Goal: Information Seeking & Learning: Learn about a topic

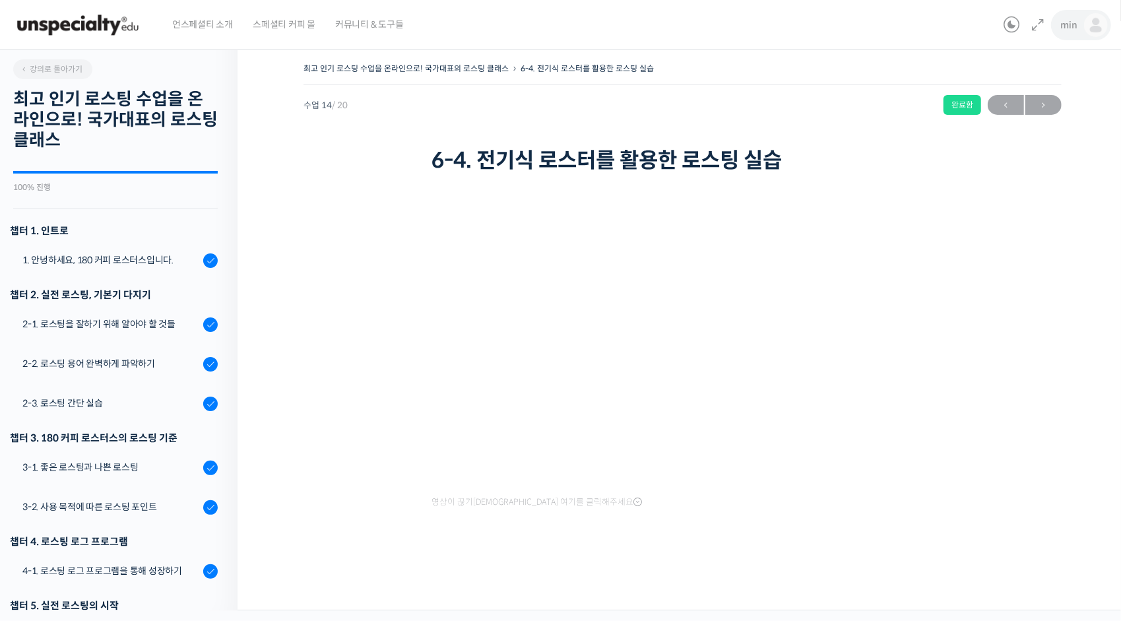
click at [1068, 19] on span "min" at bounding box center [1069, 25] width 16 height 12
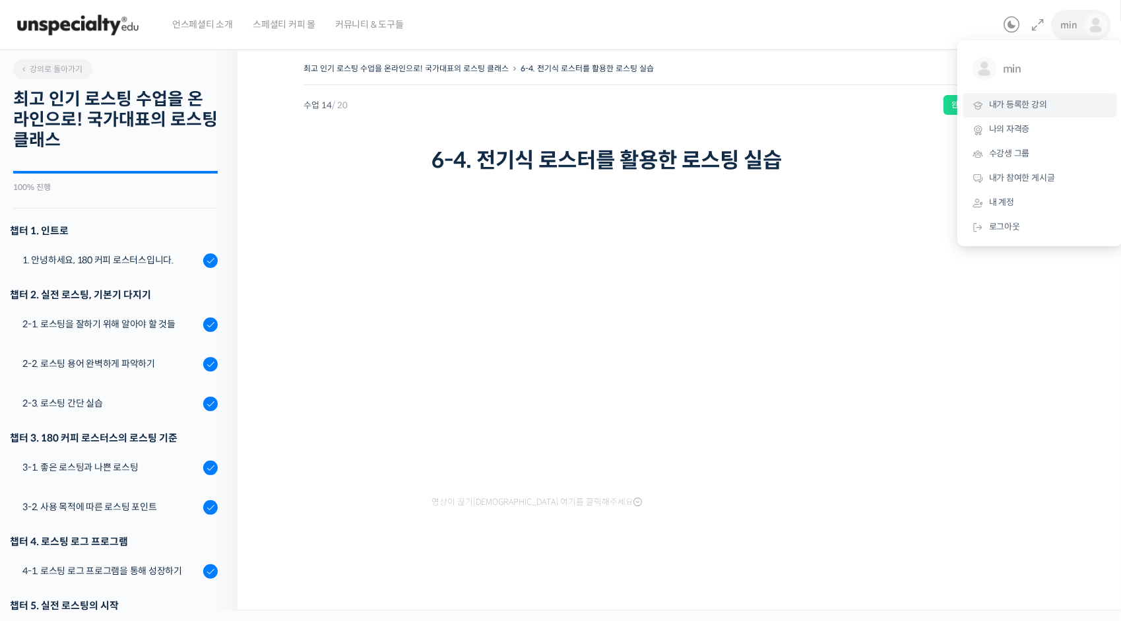
click at [1043, 95] on link "내가 등록한 강의" at bounding box center [1040, 105] width 154 height 24
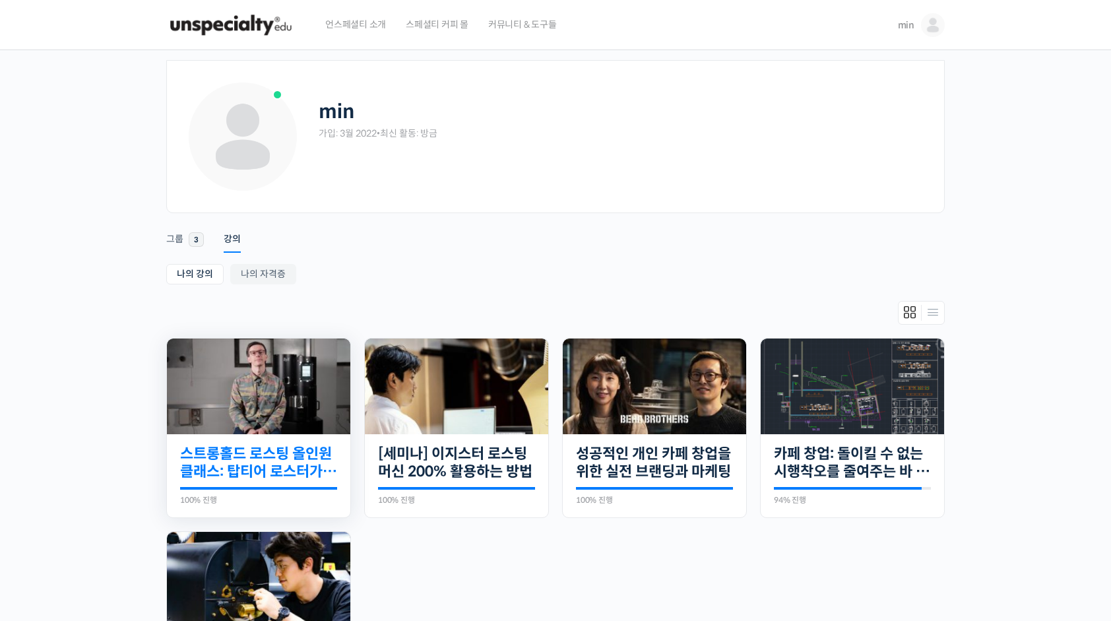
click at [280, 464] on link "스트롱홀드 로스팅 올인원 클래스: 탑티어 로스터가 알려주는 스트롱홀드 A to Z 가이드" at bounding box center [258, 463] width 157 height 36
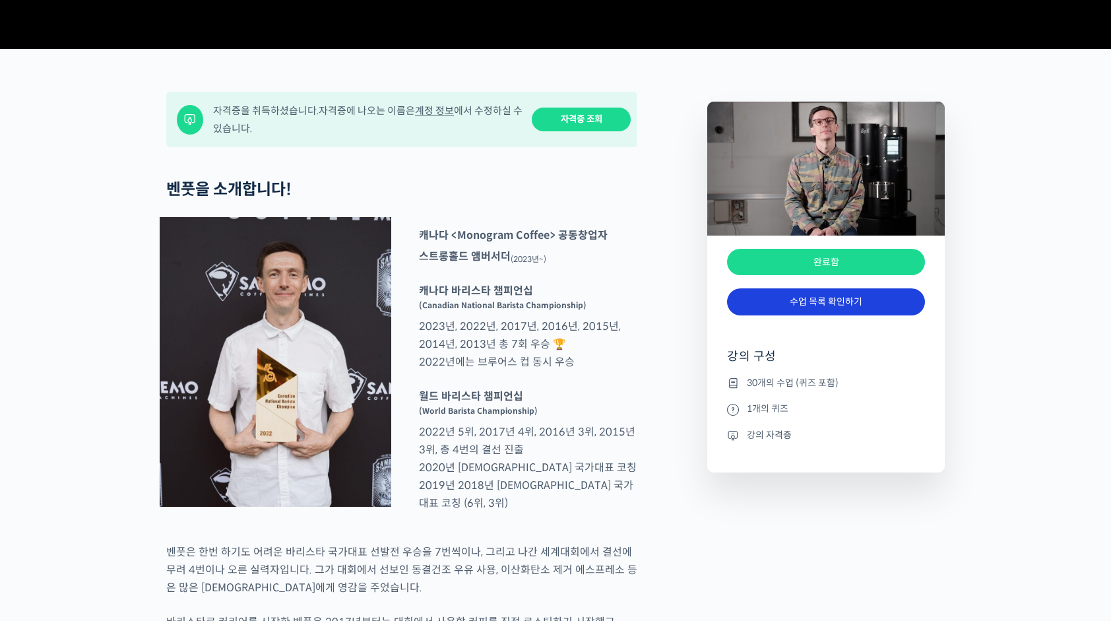
click at [818, 315] on link "수업 목록 확인하기" at bounding box center [826, 301] width 198 height 27
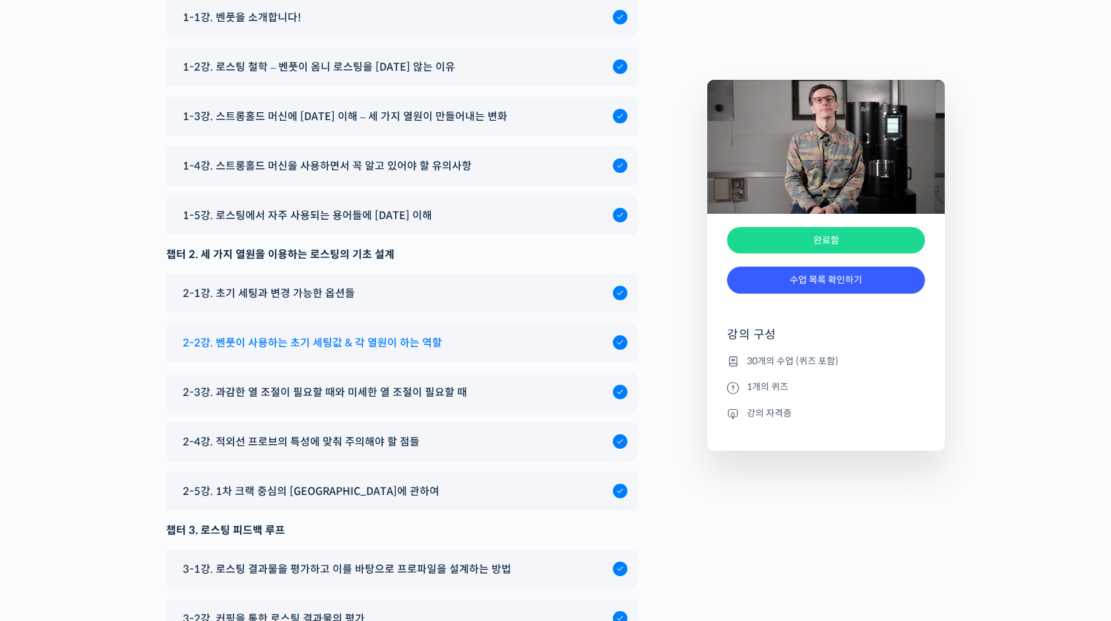
click at [445, 352] on div "2-2강. 벤풋이 사용하는 초기 세팅값 & 각 열원이 하는 역할" at bounding box center [394, 343] width 437 height 18
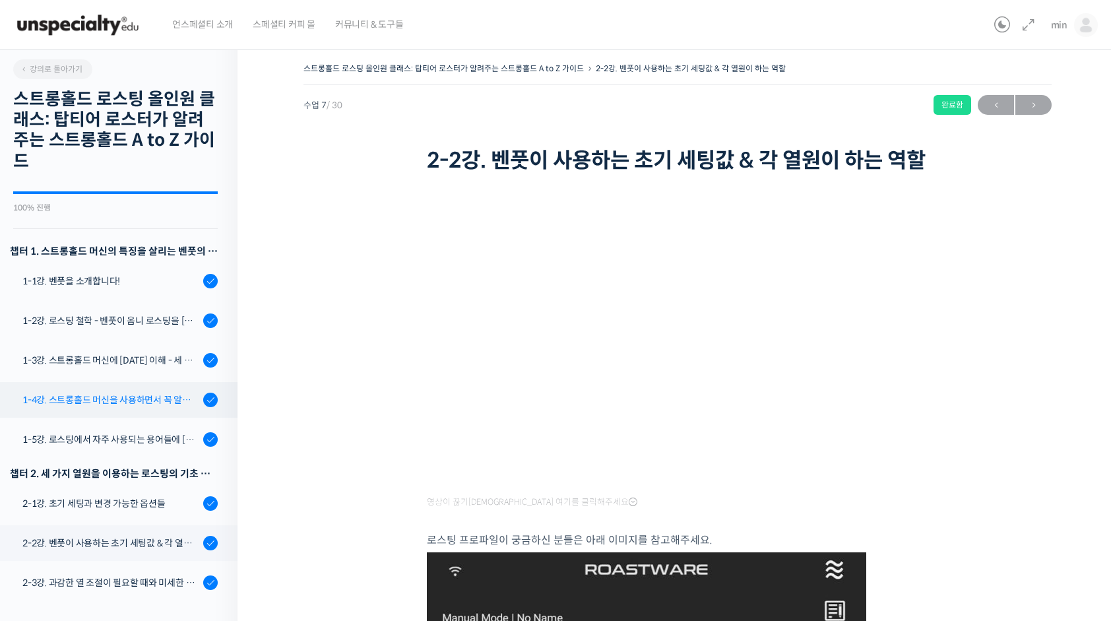
click at [160, 402] on div "1-4강. 스트롱홀드 머신을 사용하면서 꼭 알고 있어야 할 유의사항" at bounding box center [110, 400] width 177 height 15
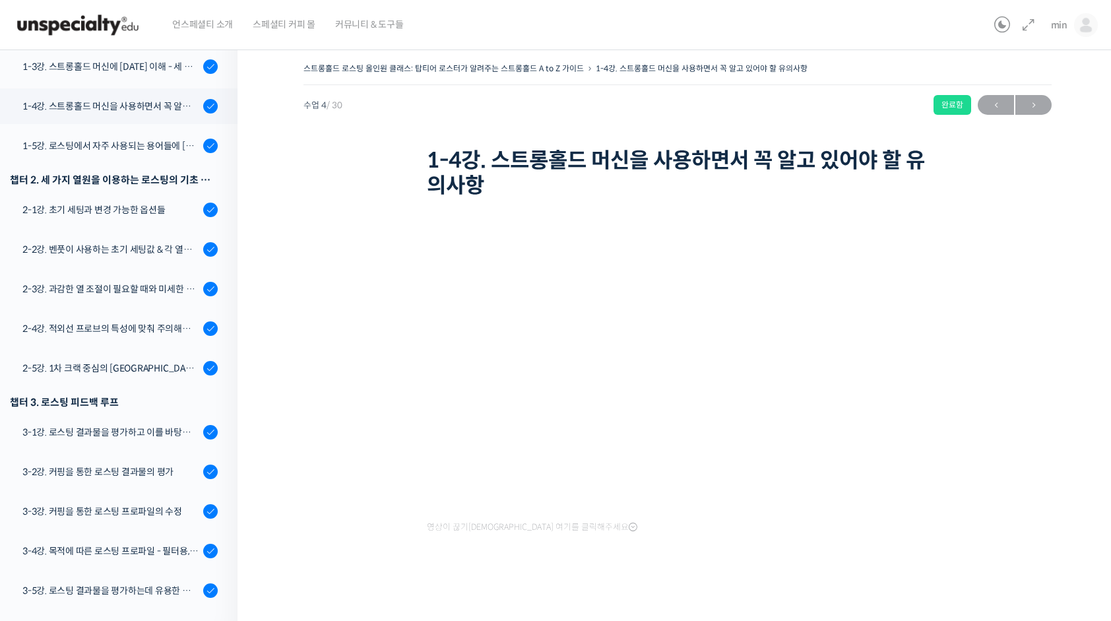
scroll to position [331, 0]
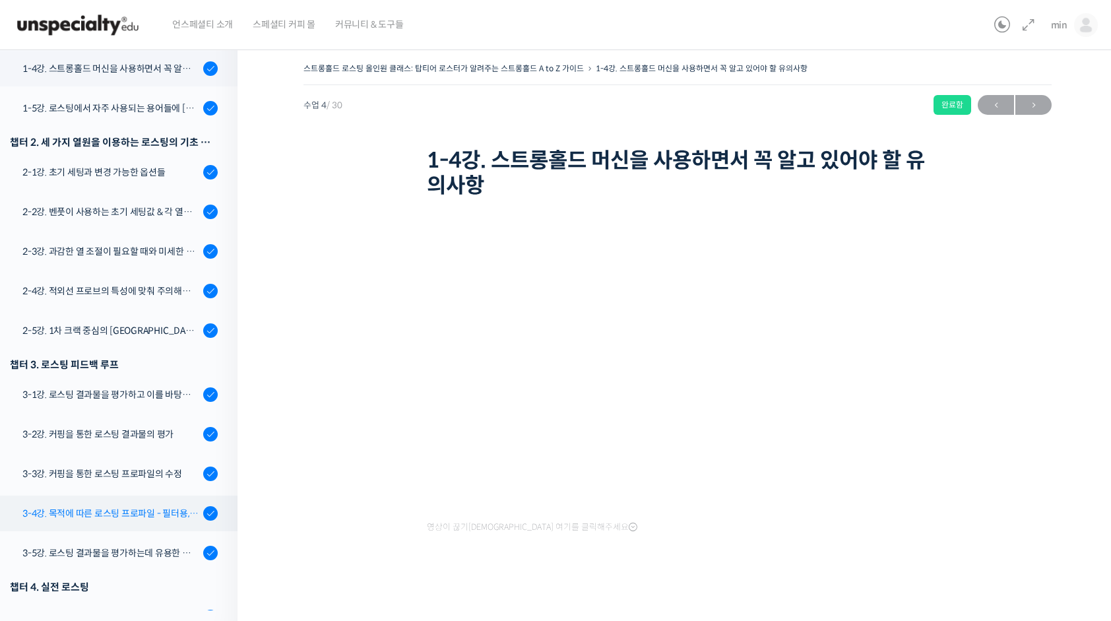
click at [156, 517] on div "3-4강. 목적에 따른 로스팅 프로파일 - 필터용, 에스프레소용" at bounding box center [110, 513] width 177 height 15
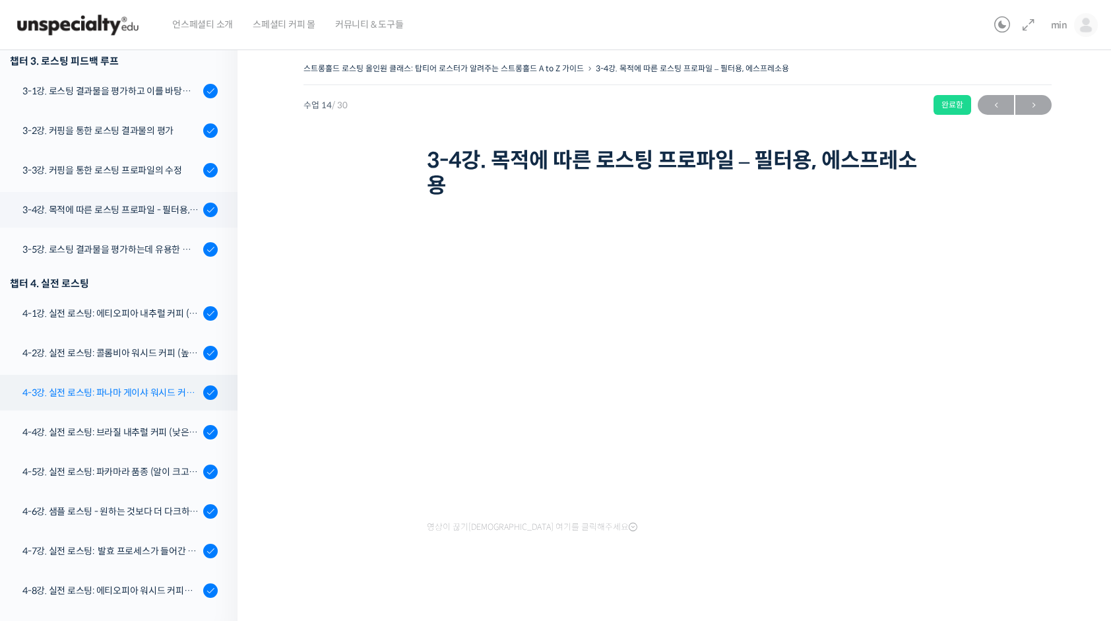
scroll to position [710, 0]
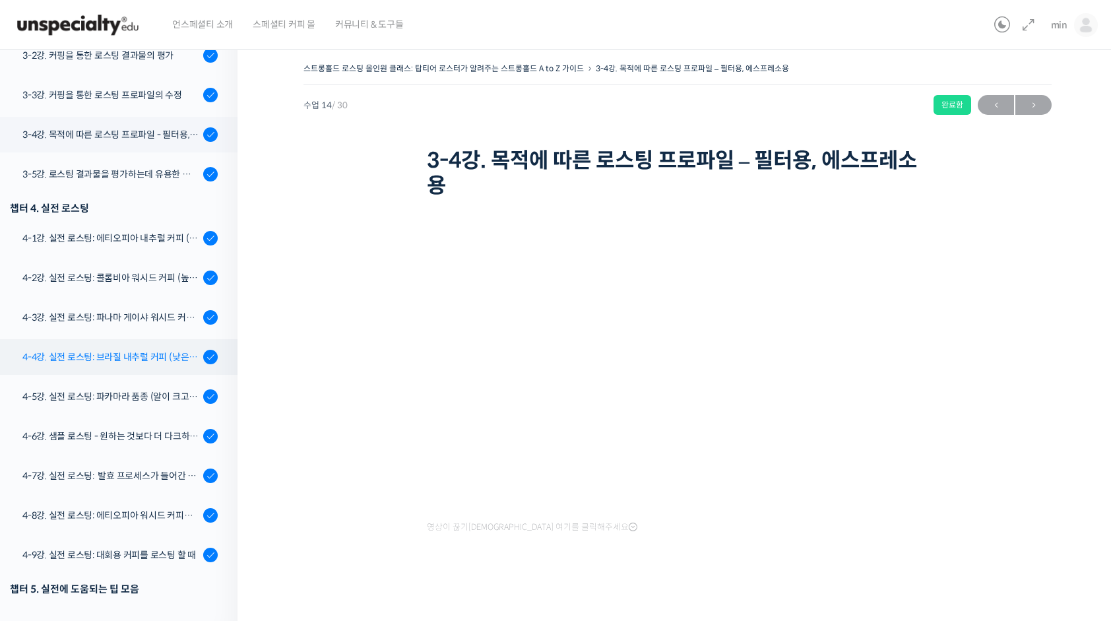
click at [164, 352] on div "4-4강. 실전 로스팅: 브라질 내추럴 커피 (낮은 고도에서 재배되어 당분과 밀도가 낮은 경우)" at bounding box center [110, 357] width 177 height 15
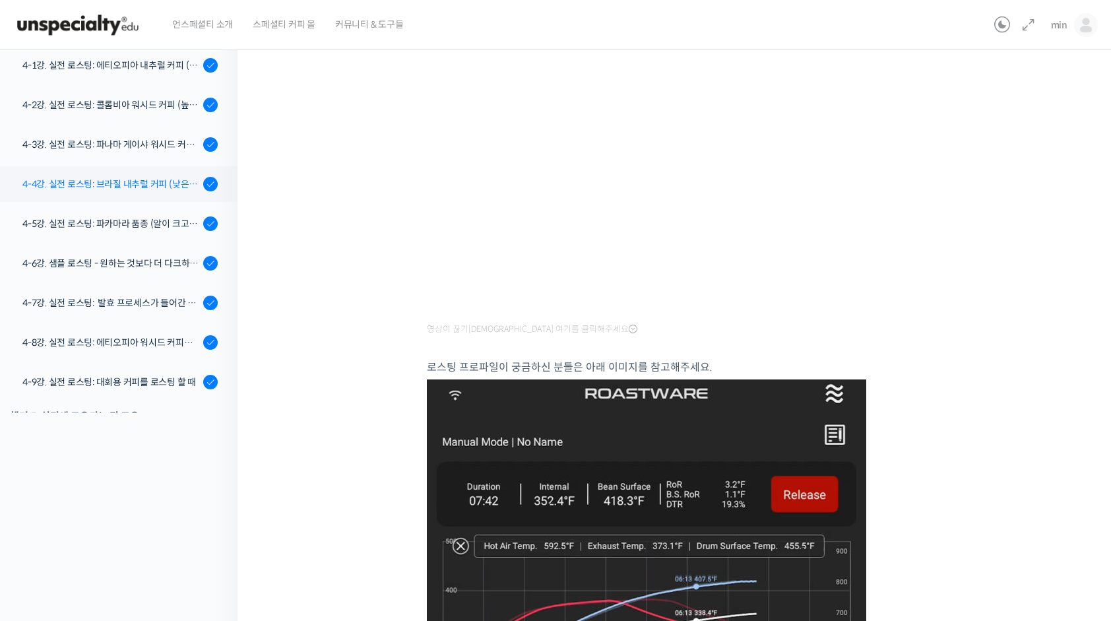
scroll to position [668, 0]
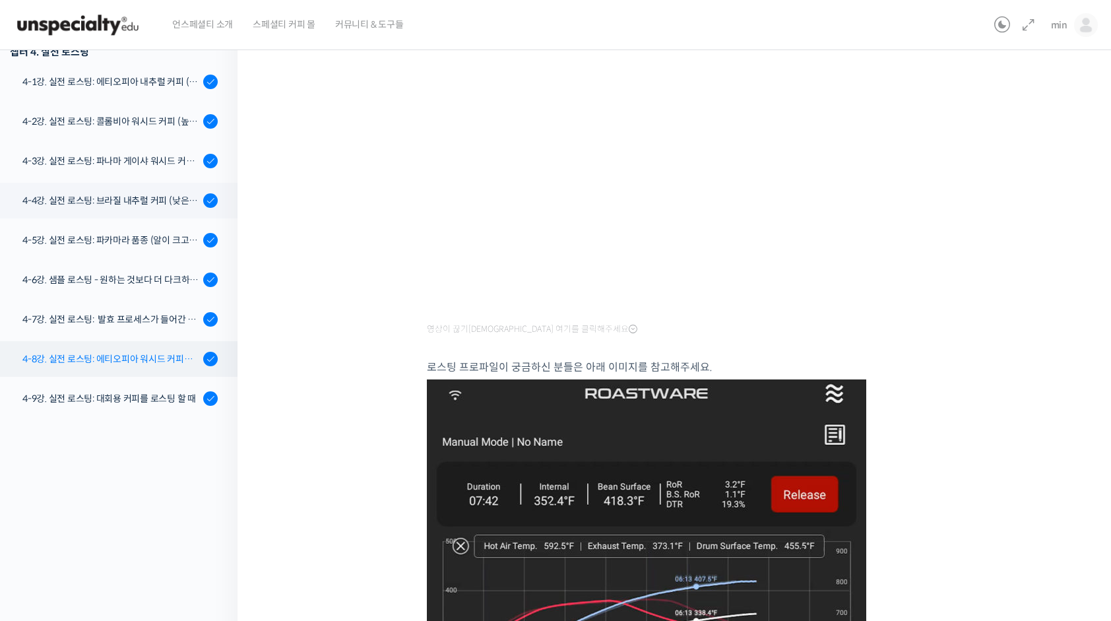
click at [139, 352] on div "4-8강. 실전 로스팅: 에티오피아 워시드 커피를 에스프레소용으로 로스팅 할 때" at bounding box center [110, 359] width 177 height 15
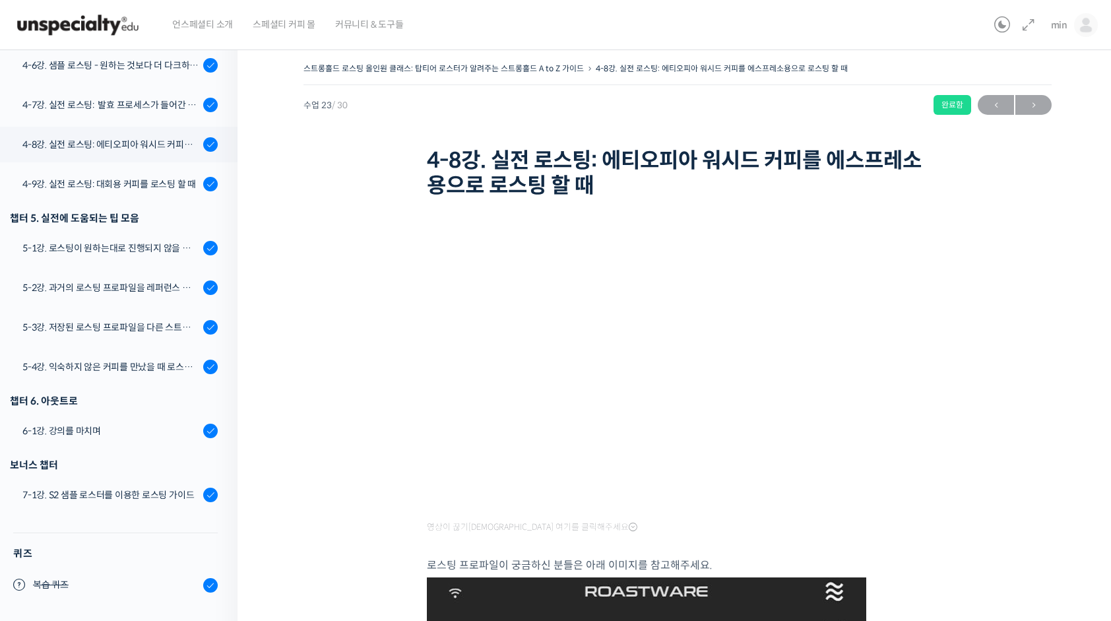
scroll to position [998, 0]
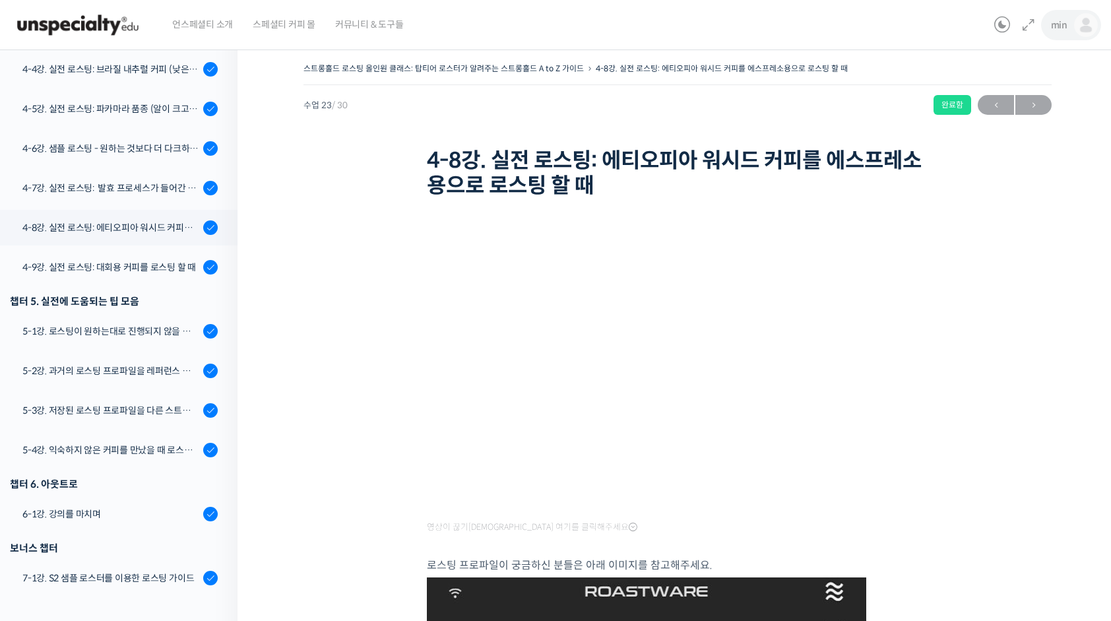
click at [1060, 26] on span "min" at bounding box center [1059, 25] width 16 height 12
click at [1018, 107] on span "내가 등록한 강의" at bounding box center [1008, 104] width 58 height 11
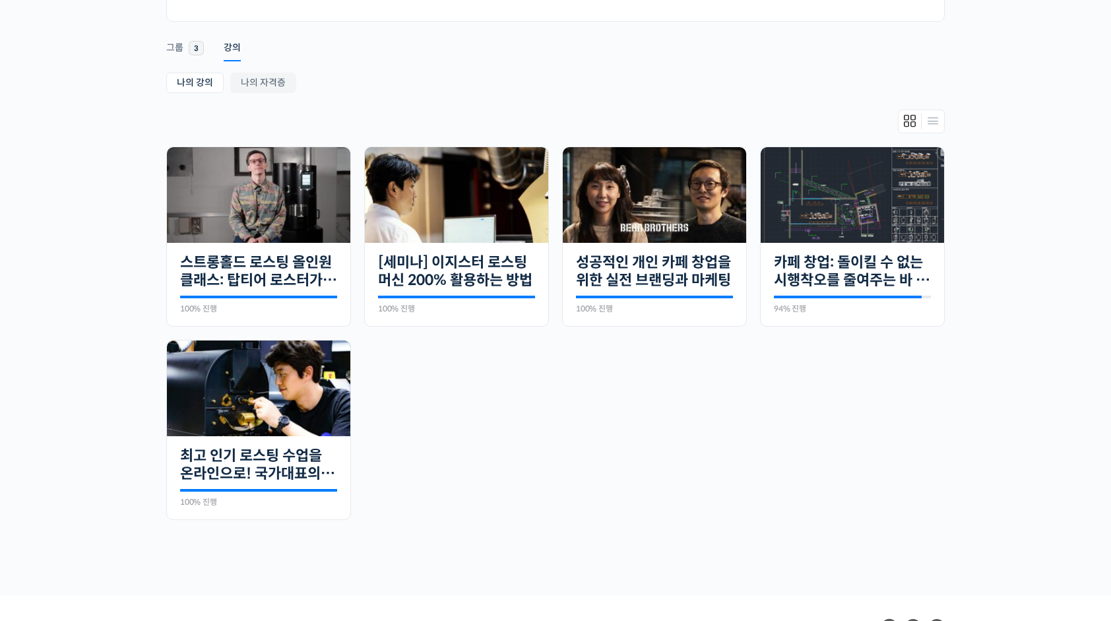
scroll to position [264, 0]
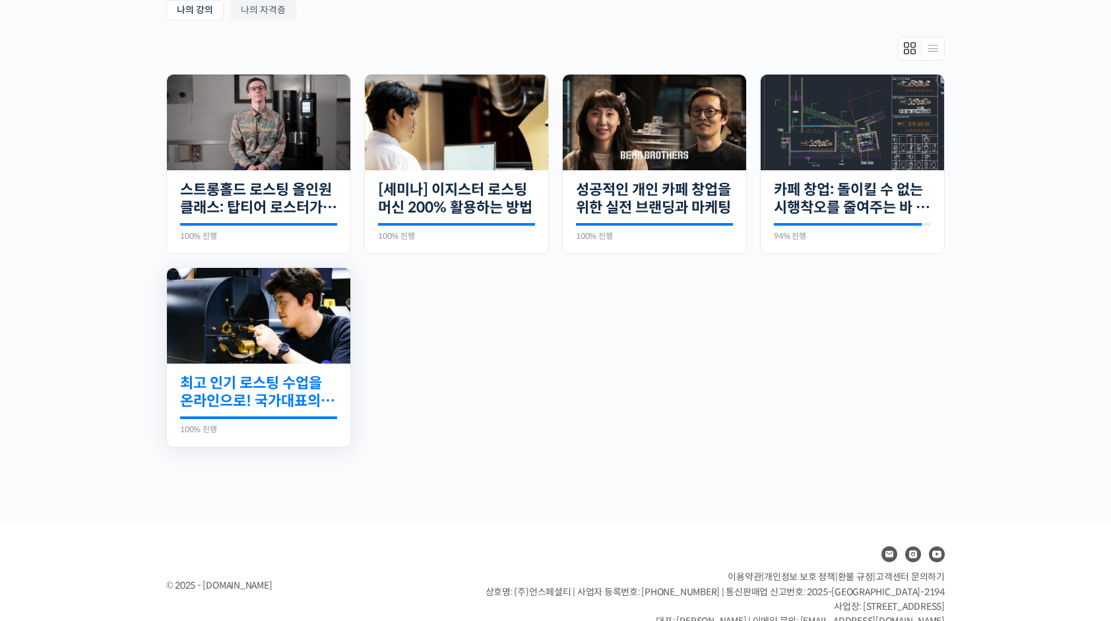
click at [285, 386] on link "최고 인기 로스팅 수업을 온라인으로! 국가대표의 로스팅 클래스" at bounding box center [258, 392] width 157 height 36
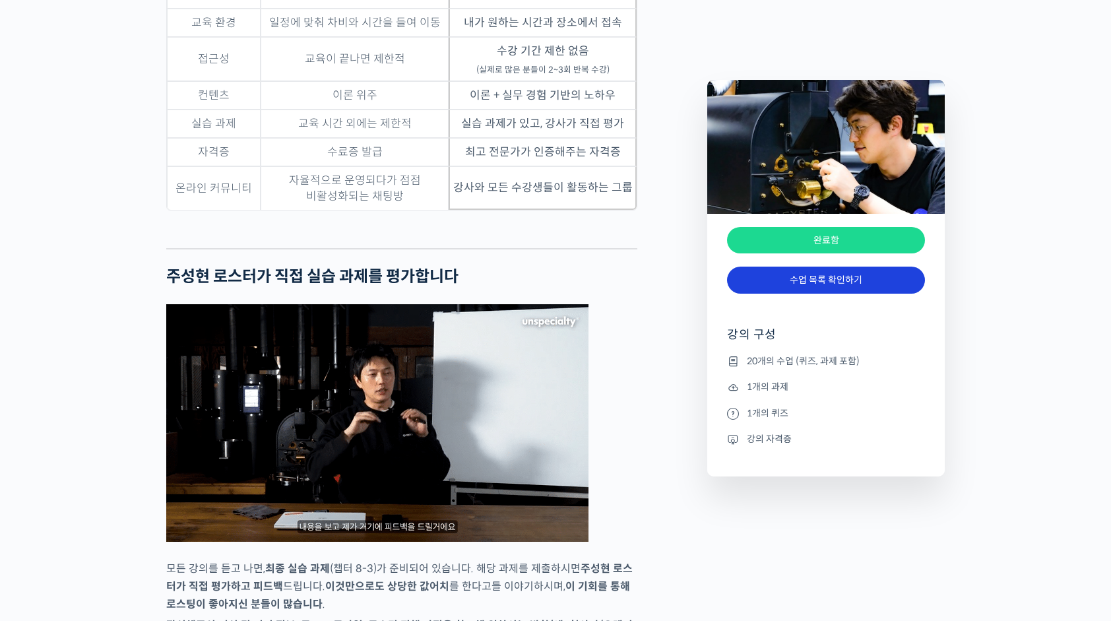
click at [871, 280] on link "수업 목록 확인하기" at bounding box center [826, 280] width 198 height 27
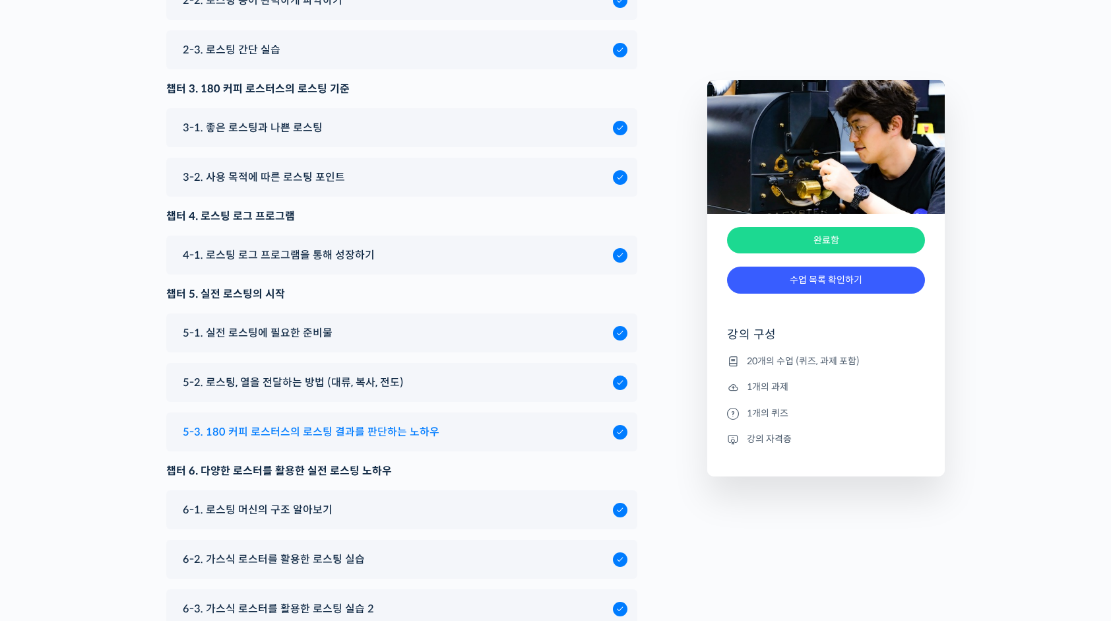
scroll to position [6680, 0]
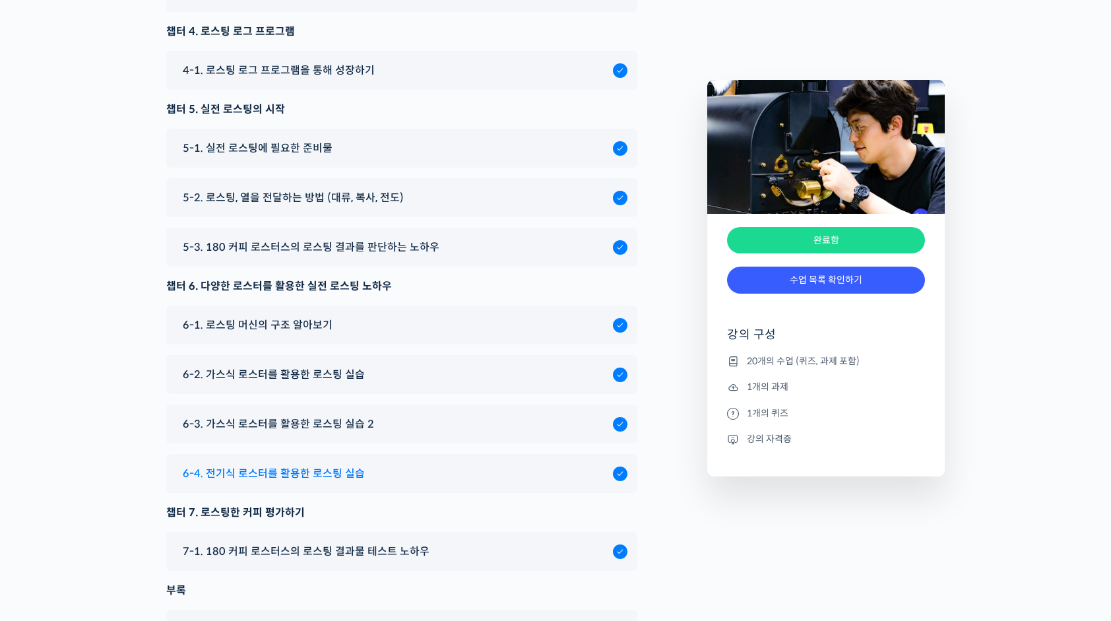
click at [309, 482] on span "6-4. 전기식 로스터를 활용한 로스팅 실습" at bounding box center [274, 474] width 182 height 18
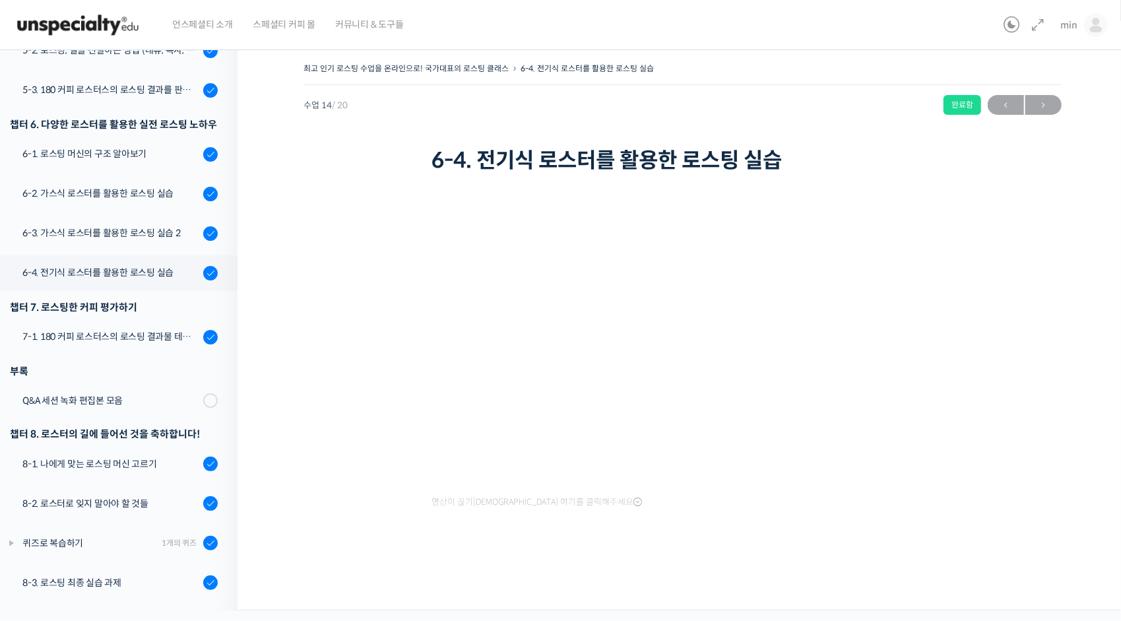
scroll to position [541, 0]
